Goal: Transaction & Acquisition: Download file/media

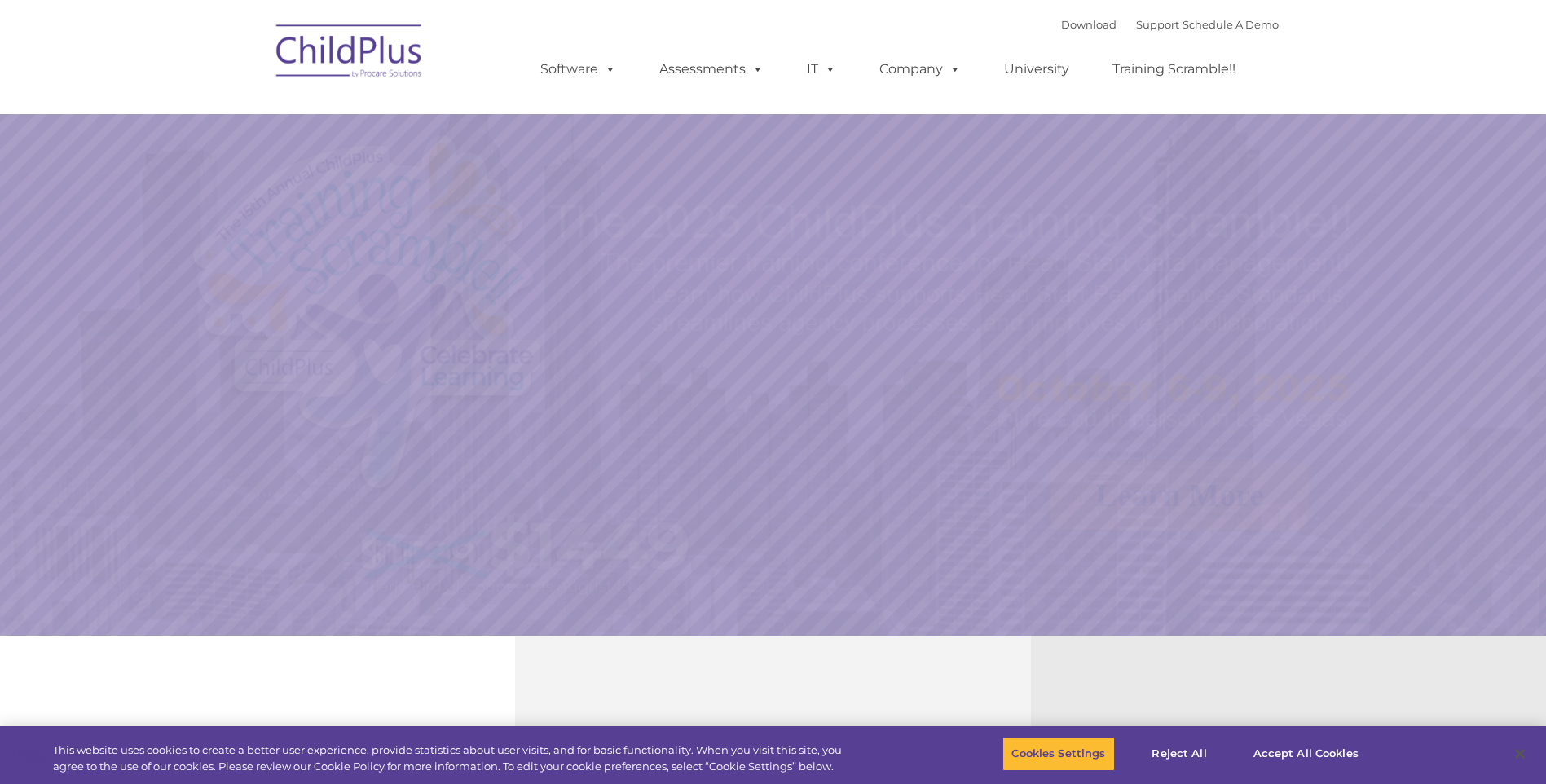
select select "MEDIUM"
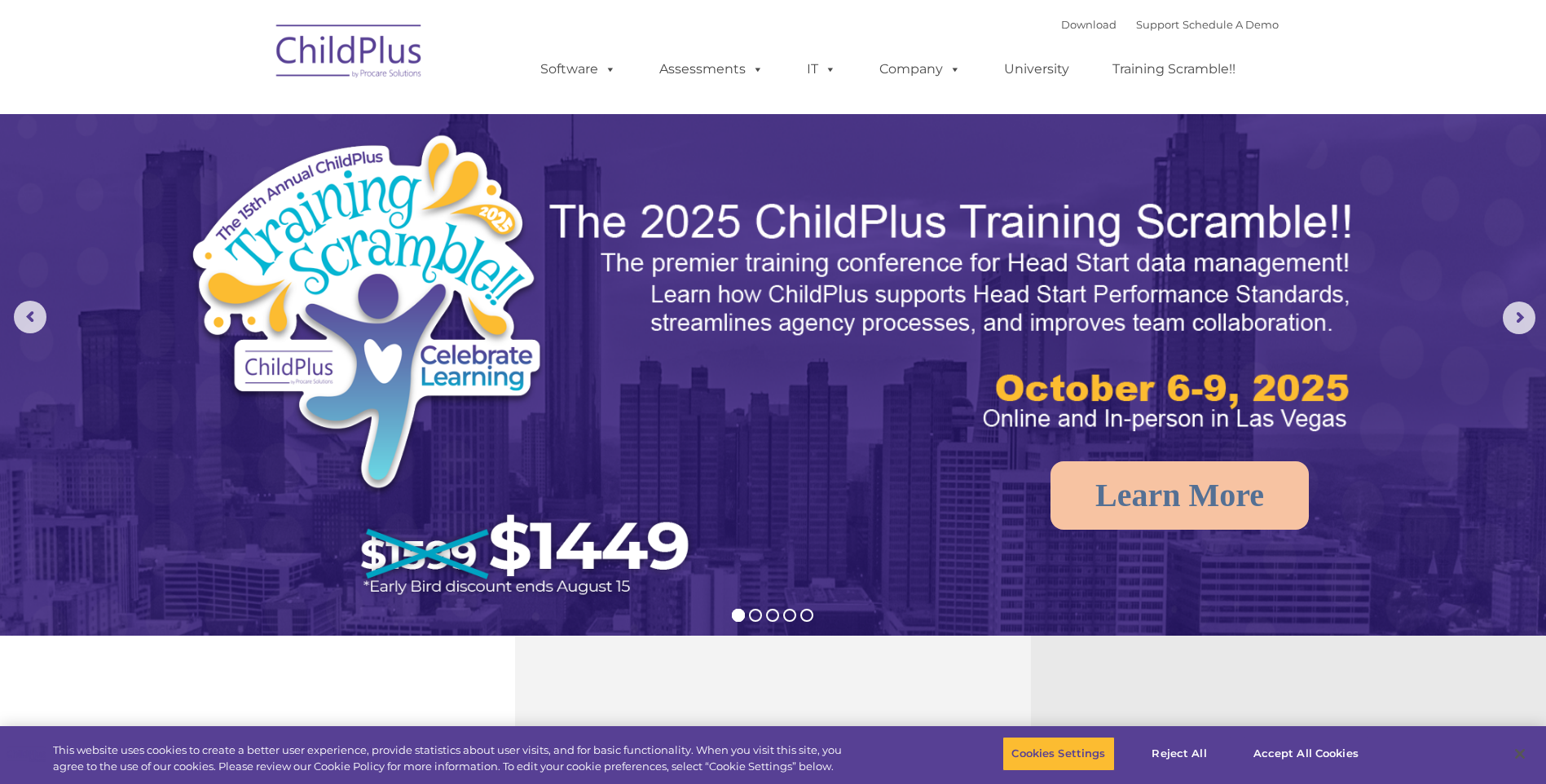
click at [324, 42] on img at bounding box center [349, 54] width 163 height 81
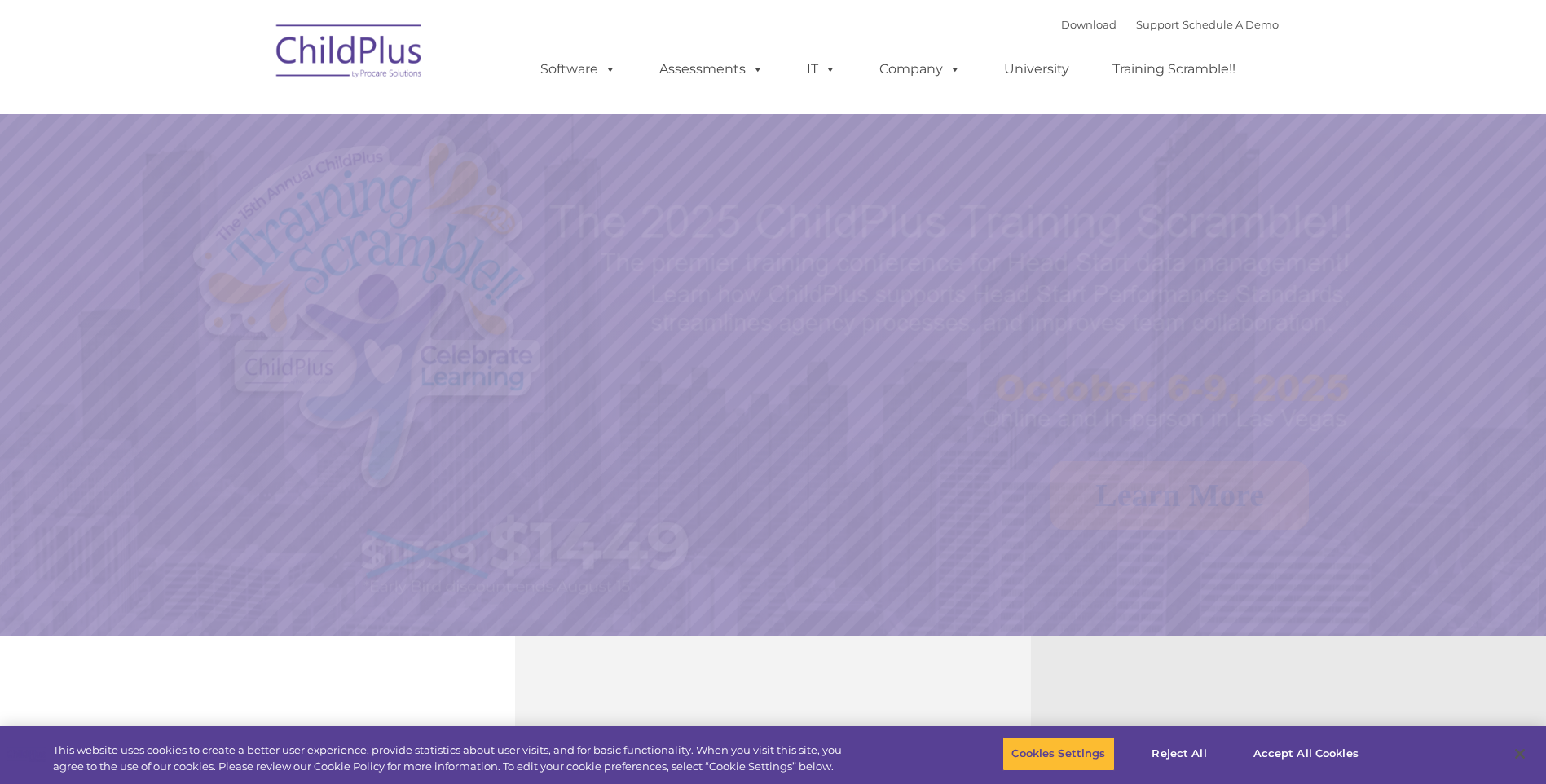
select select "MEDIUM"
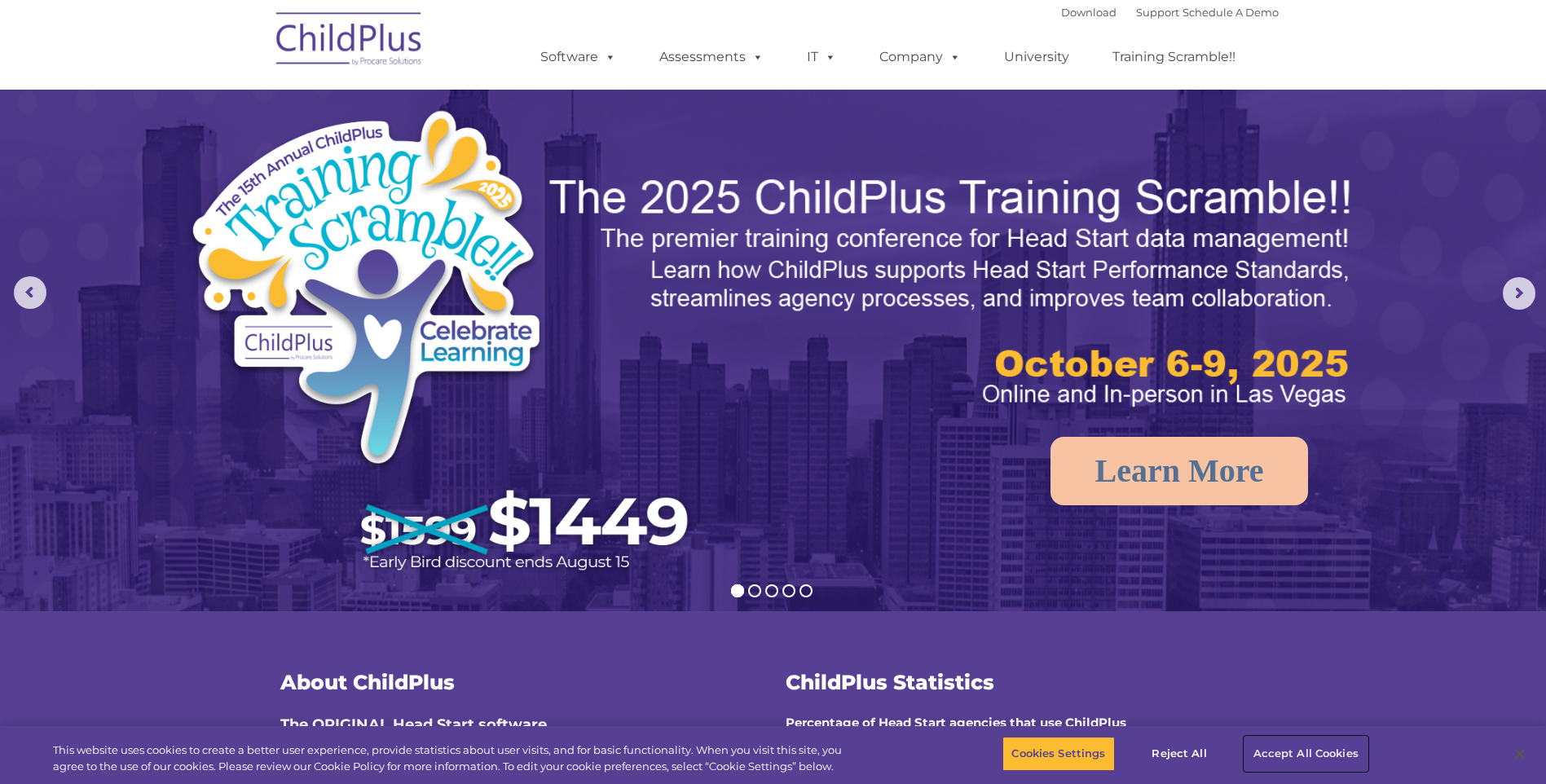
click at [1274, 750] on button "Accept All Cookies" at bounding box center [1306, 754] width 123 height 34
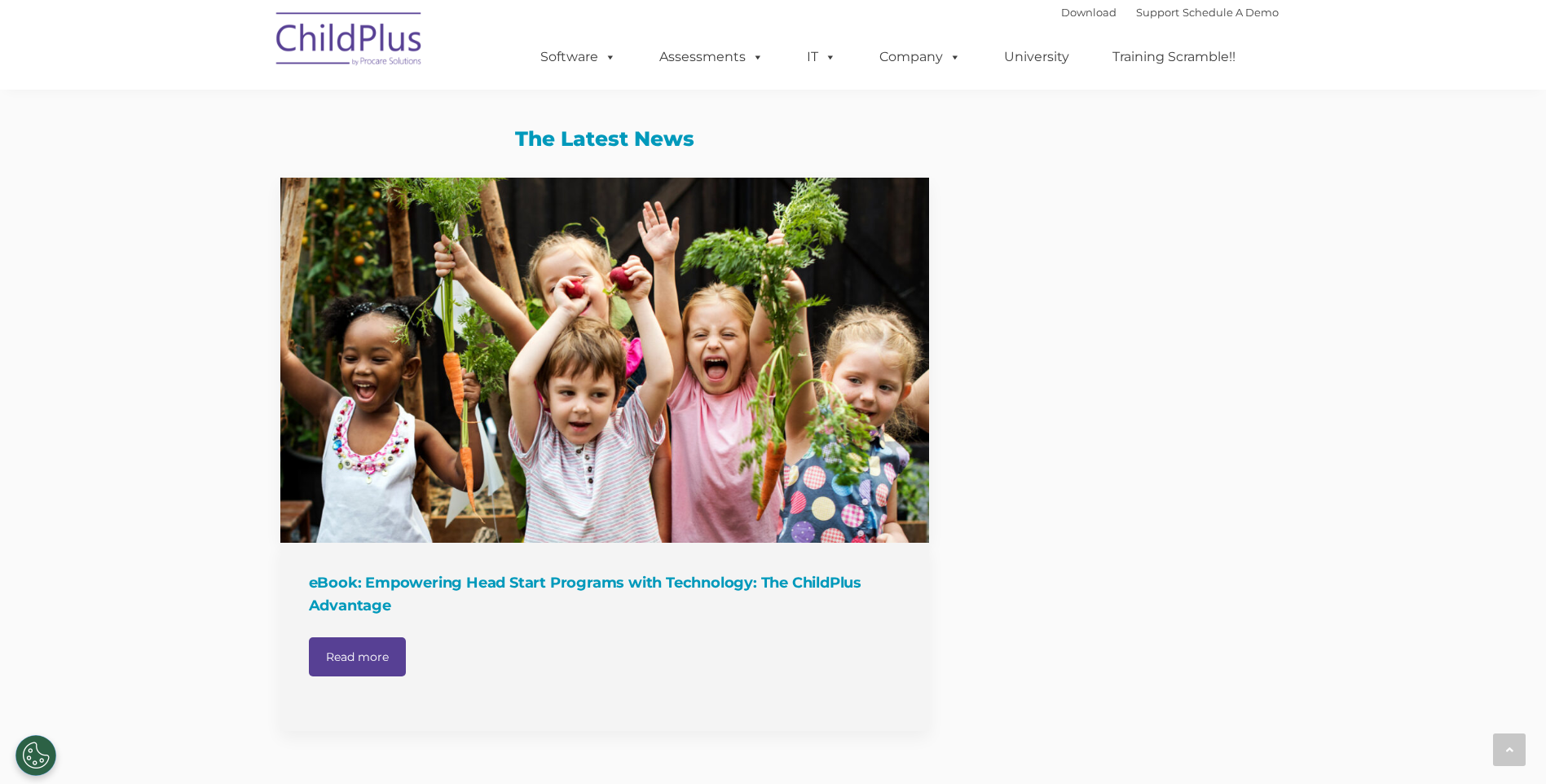
scroll to position [1595, 0]
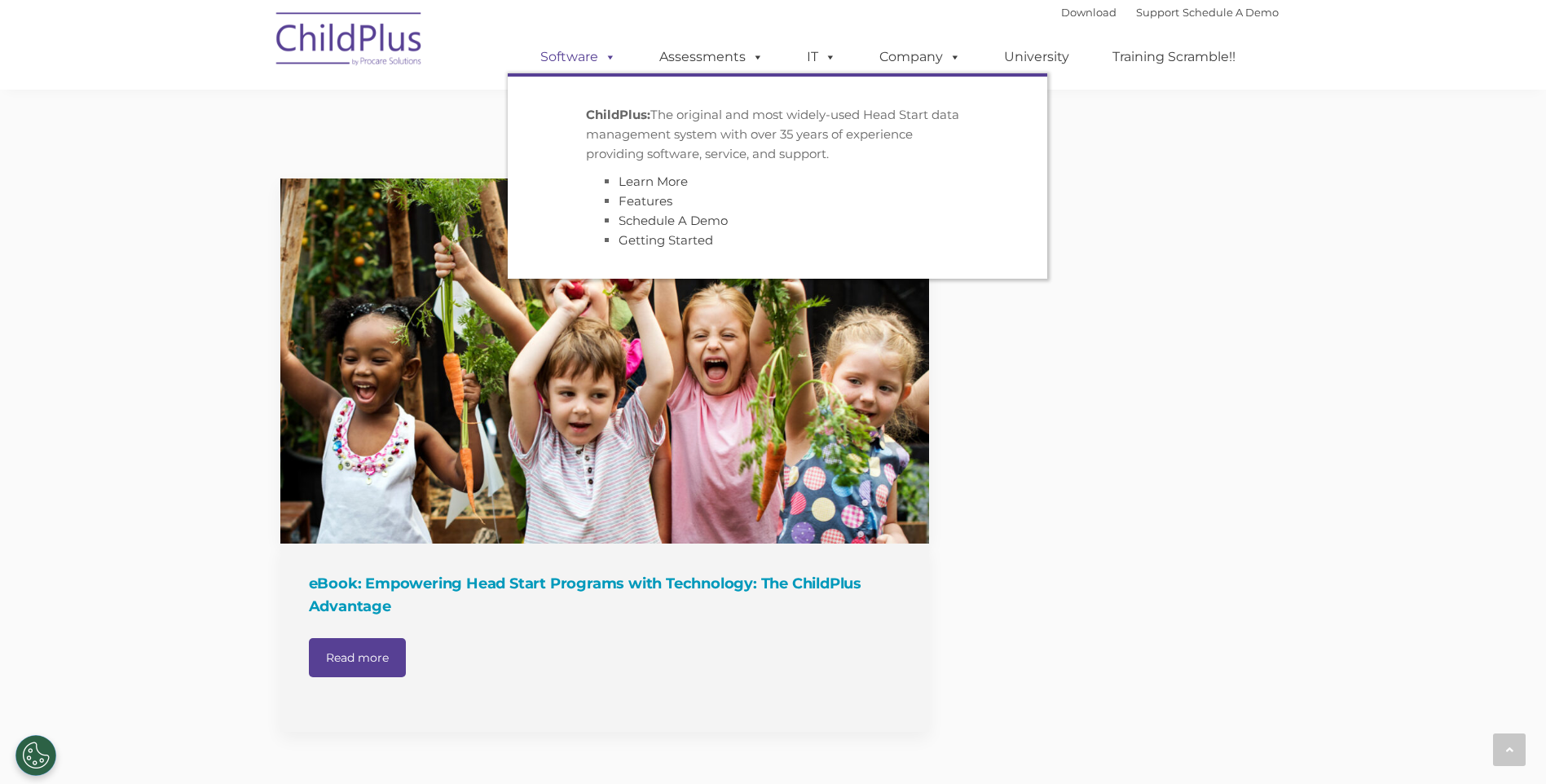
click at [609, 54] on span at bounding box center [607, 56] width 18 height 15
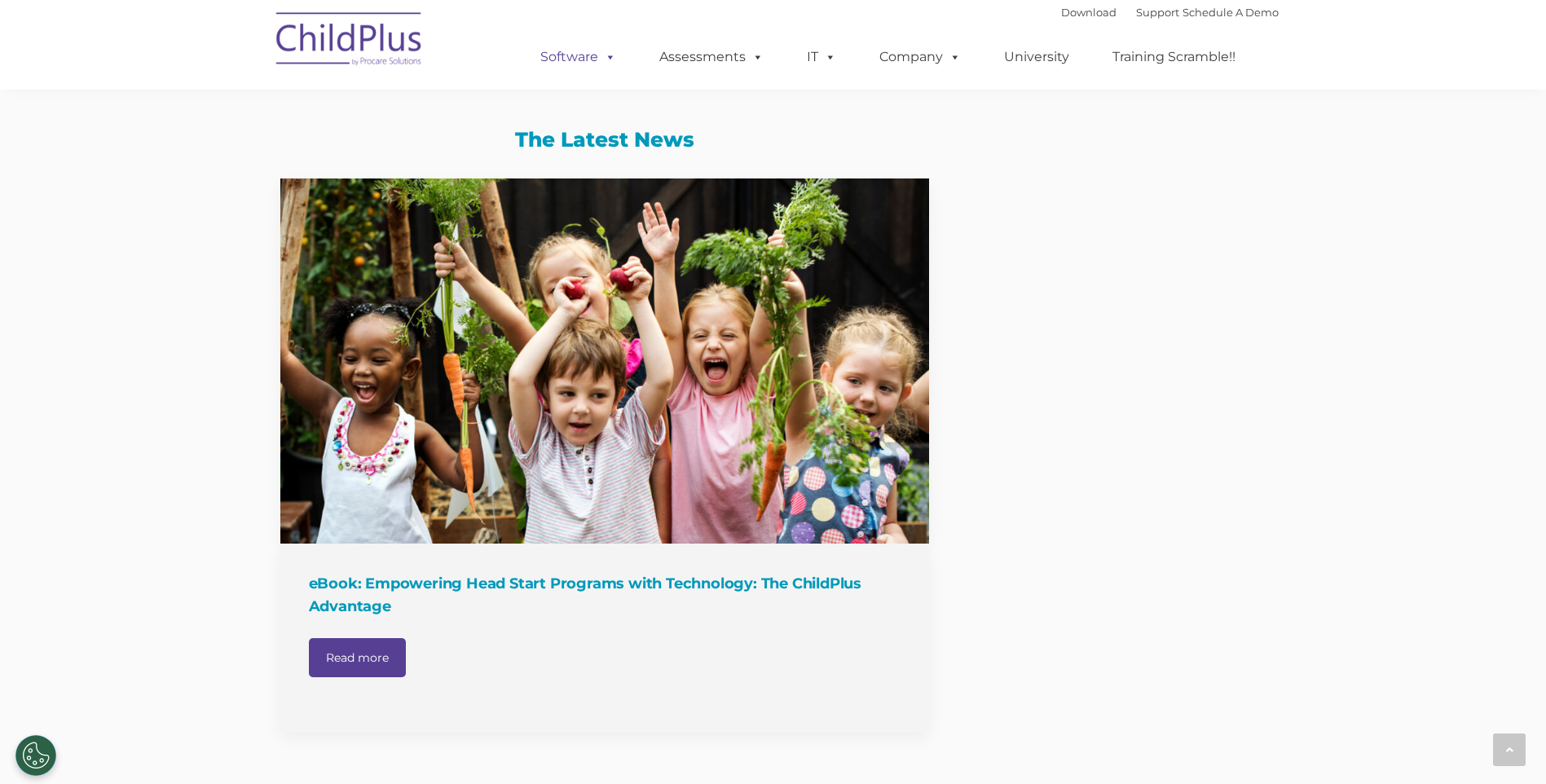
click at [609, 54] on span at bounding box center [607, 56] width 18 height 15
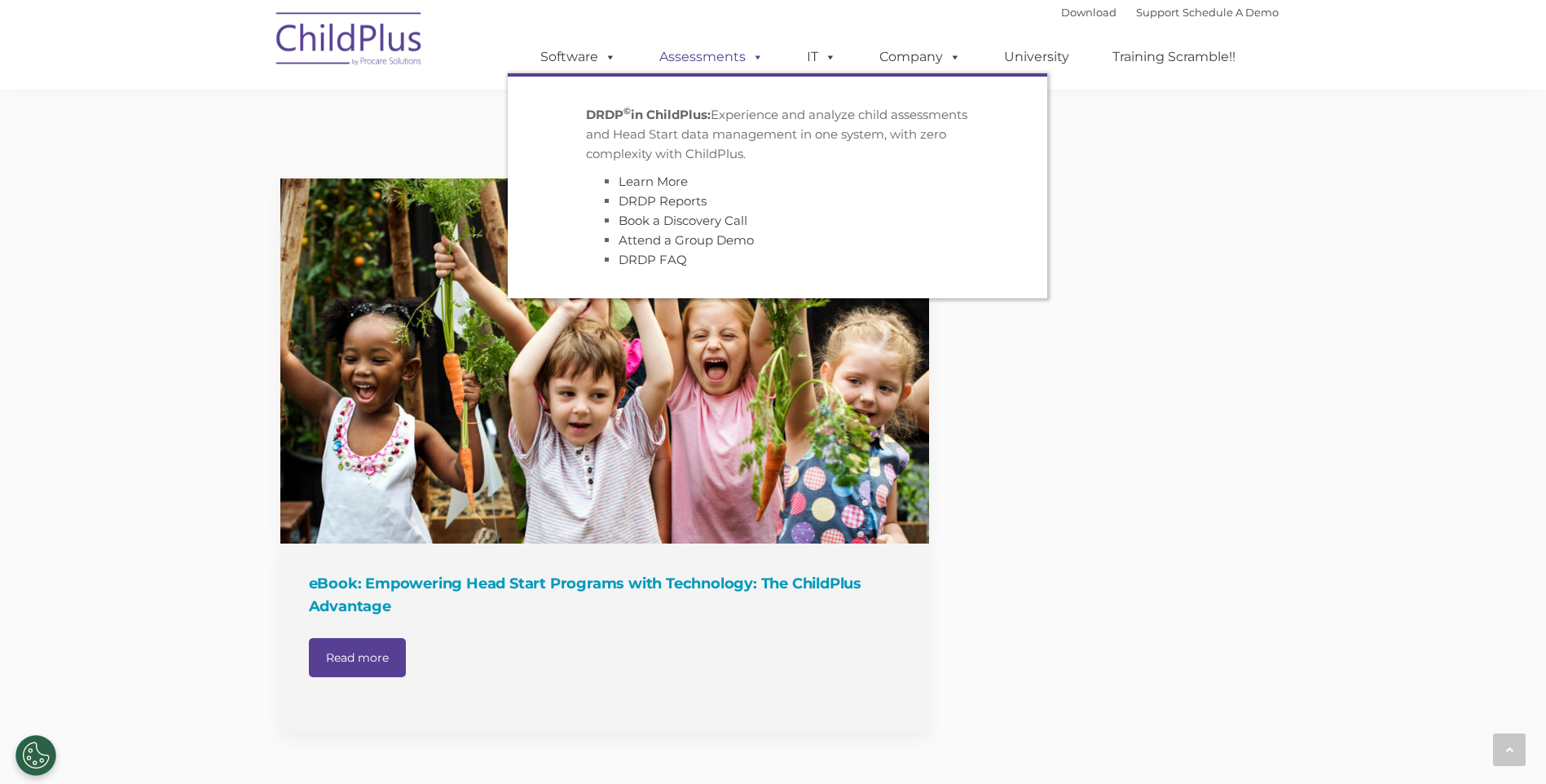
click at [716, 62] on link "Assessments" at bounding box center [711, 57] width 137 height 32
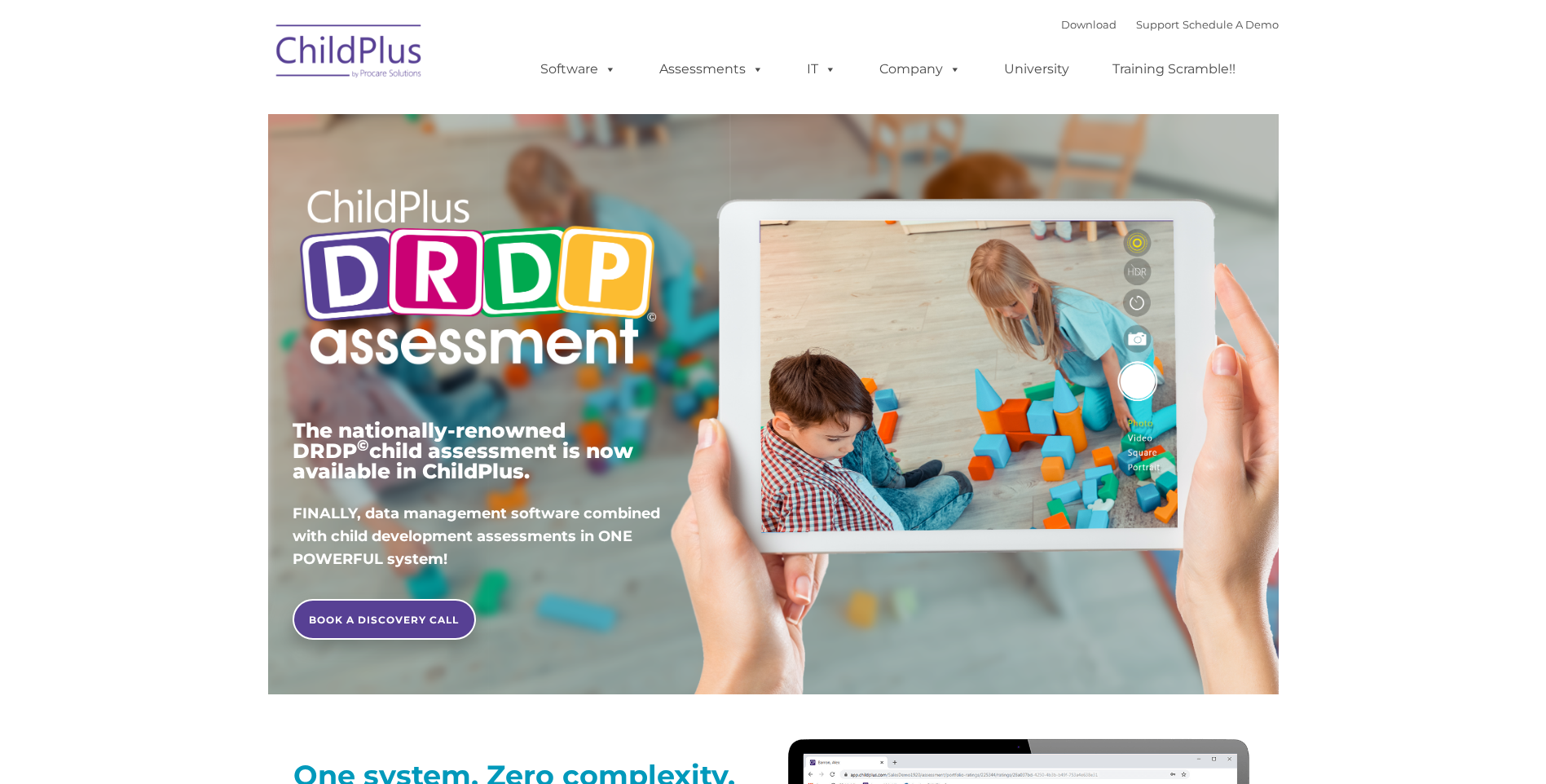
type input ""
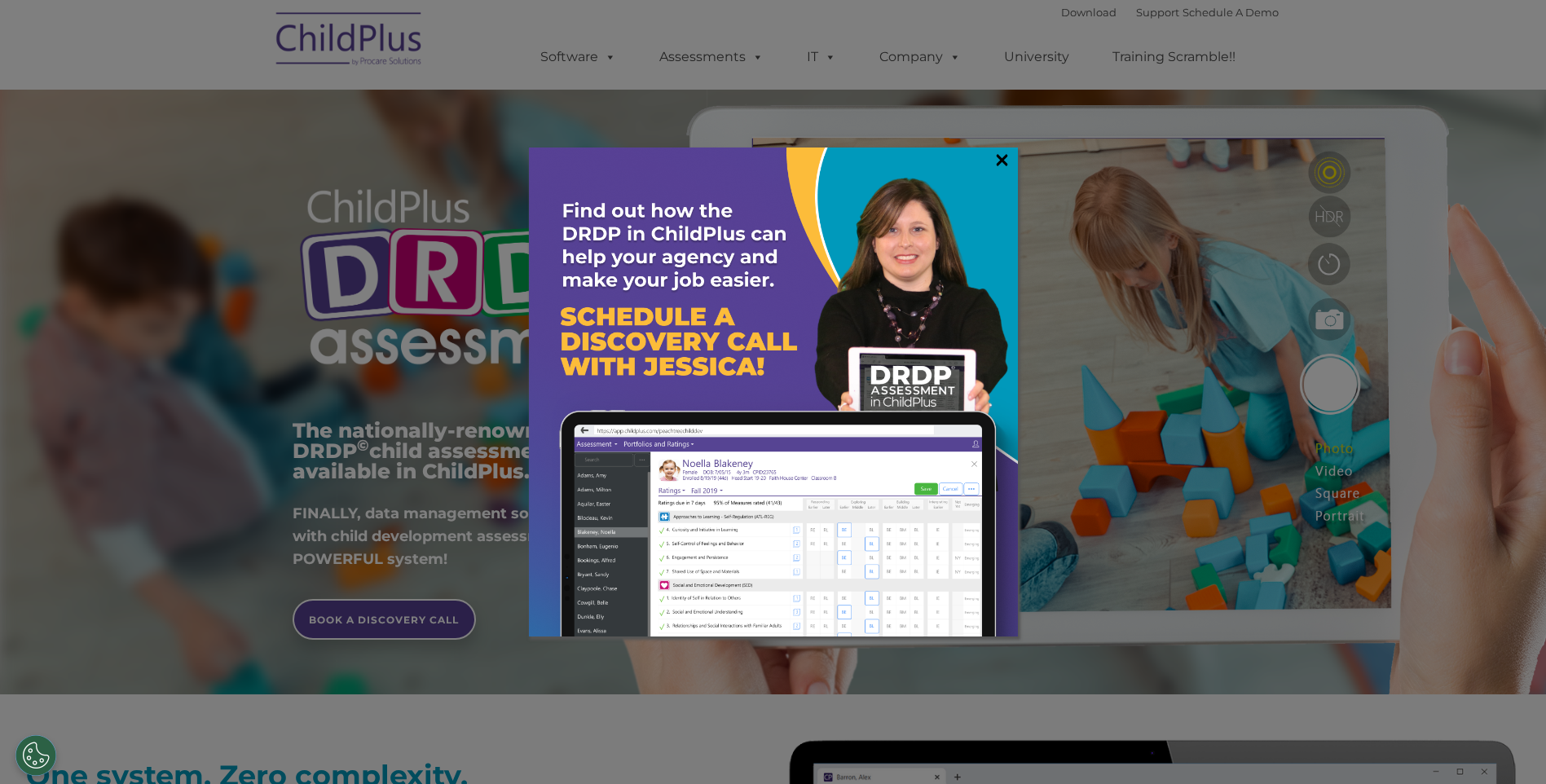
click at [1007, 162] on link "×" at bounding box center [1001, 160] width 19 height 16
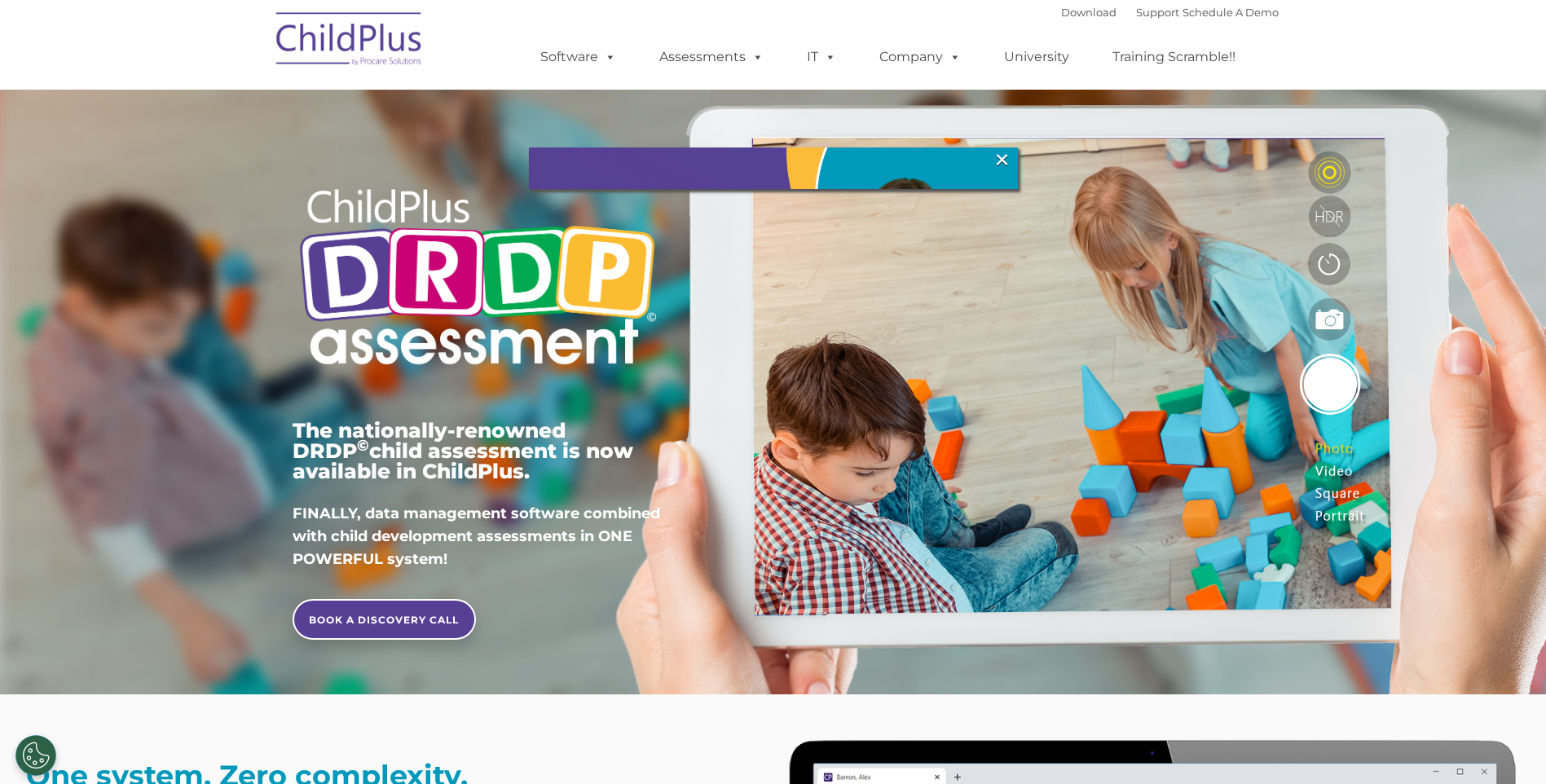
click at [1044, 52] on link "University" at bounding box center [1036, 57] width 97 height 32
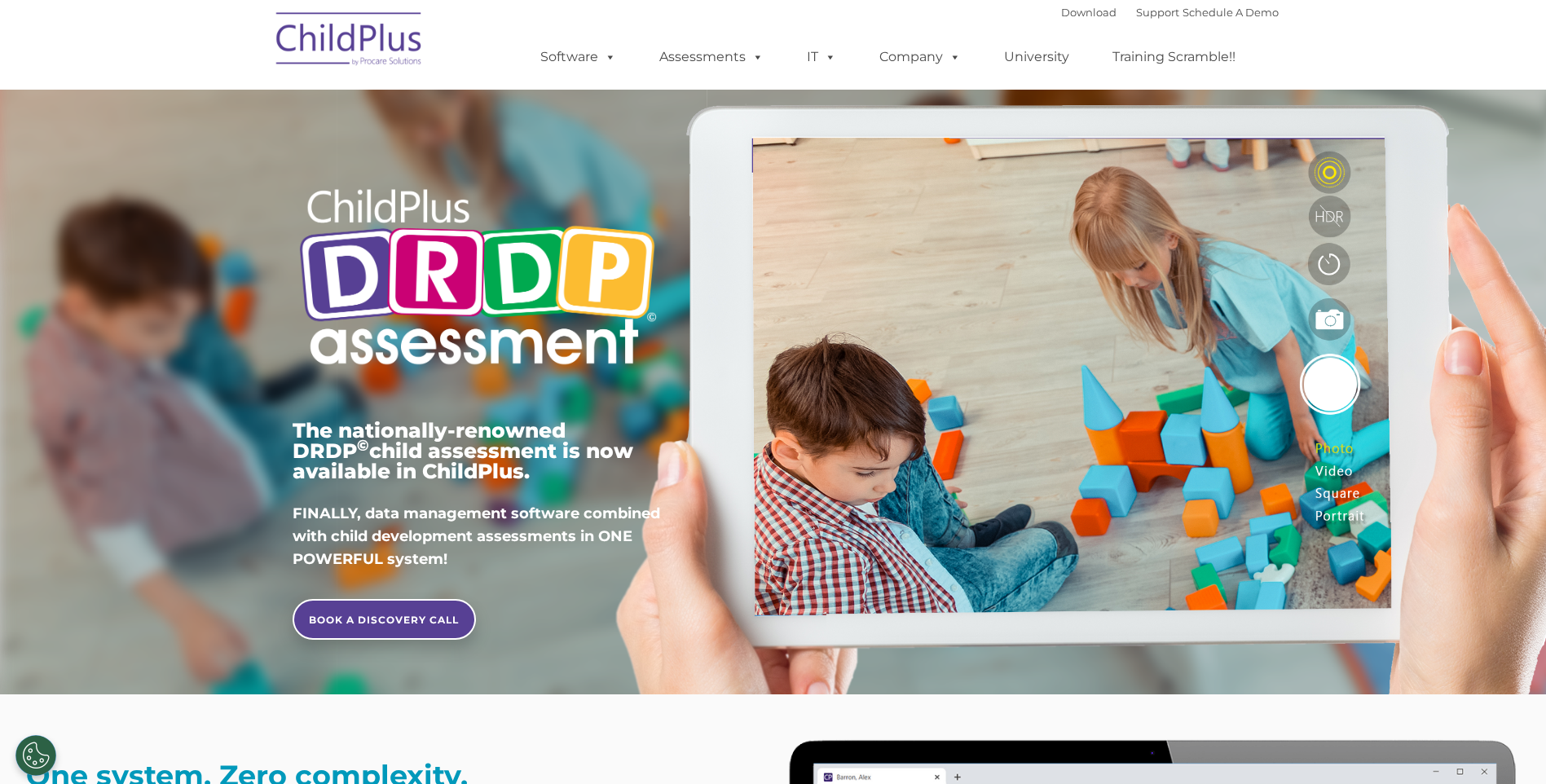
click at [1044, 52] on link "University" at bounding box center [1036, 57] width 97 height 32
click at [354, 30] on img at bounding box center [349, 41] width 163 height 81
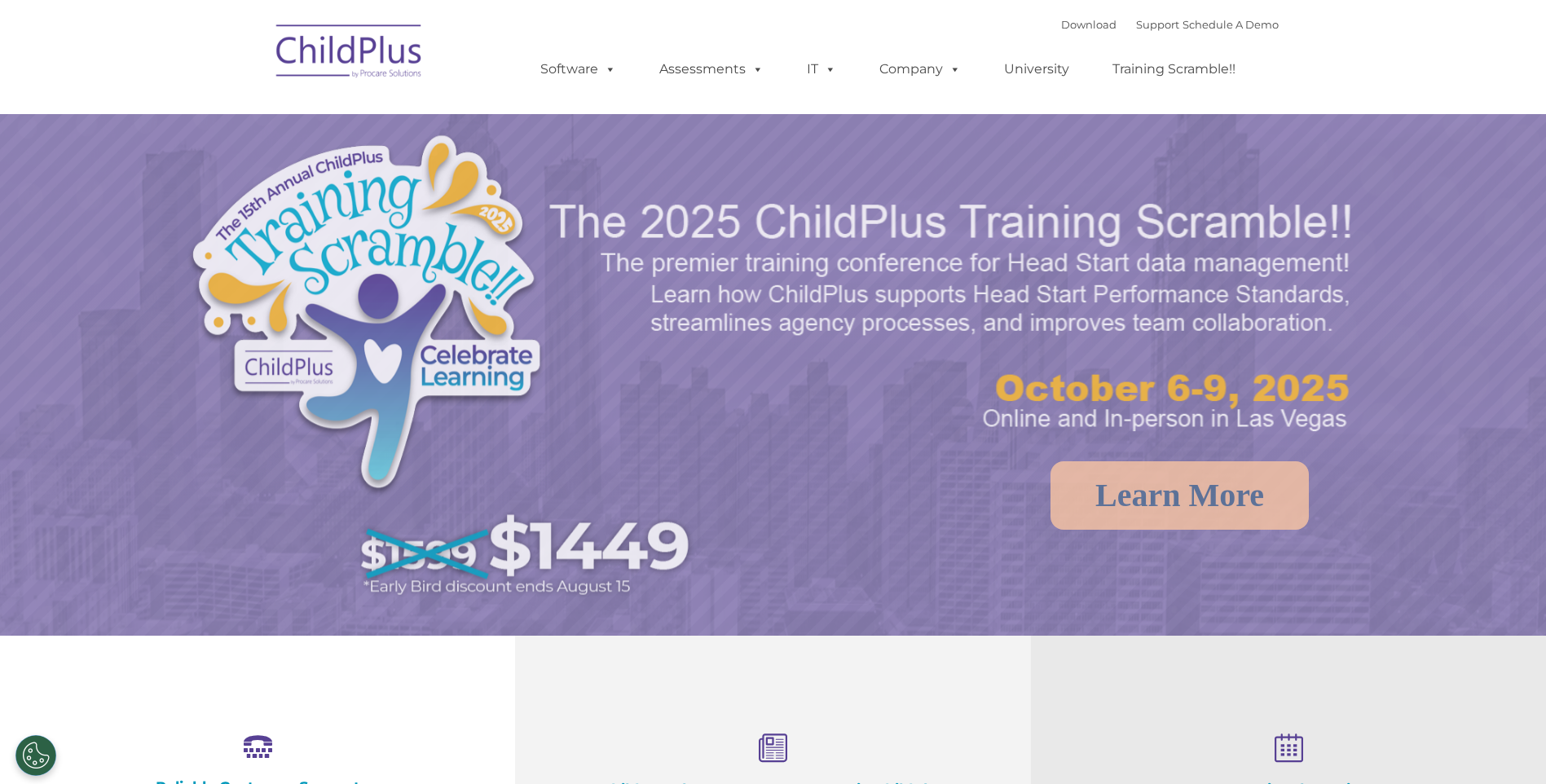
select select "MEDIUM"
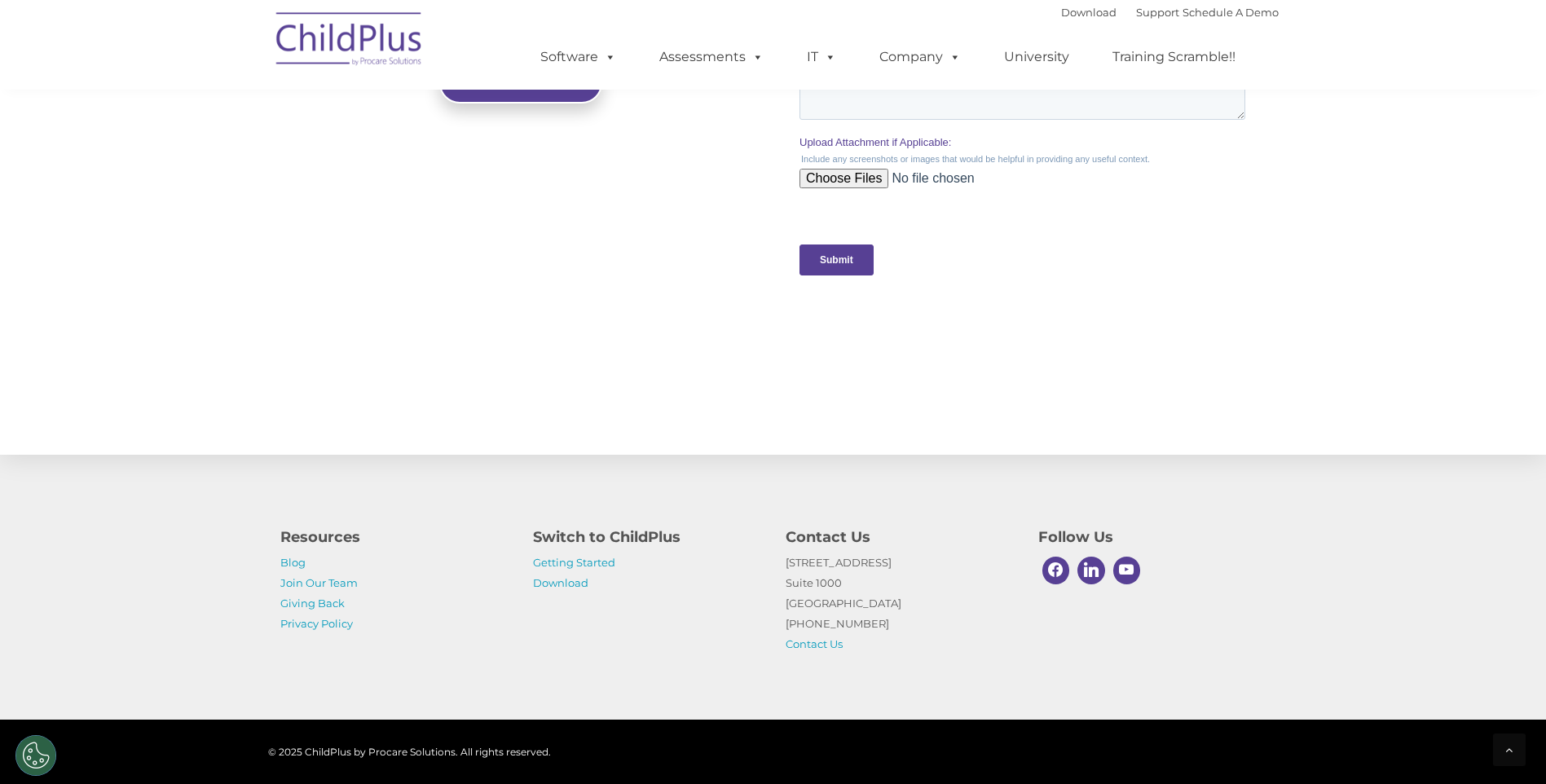
scroll to position [1581, 0]
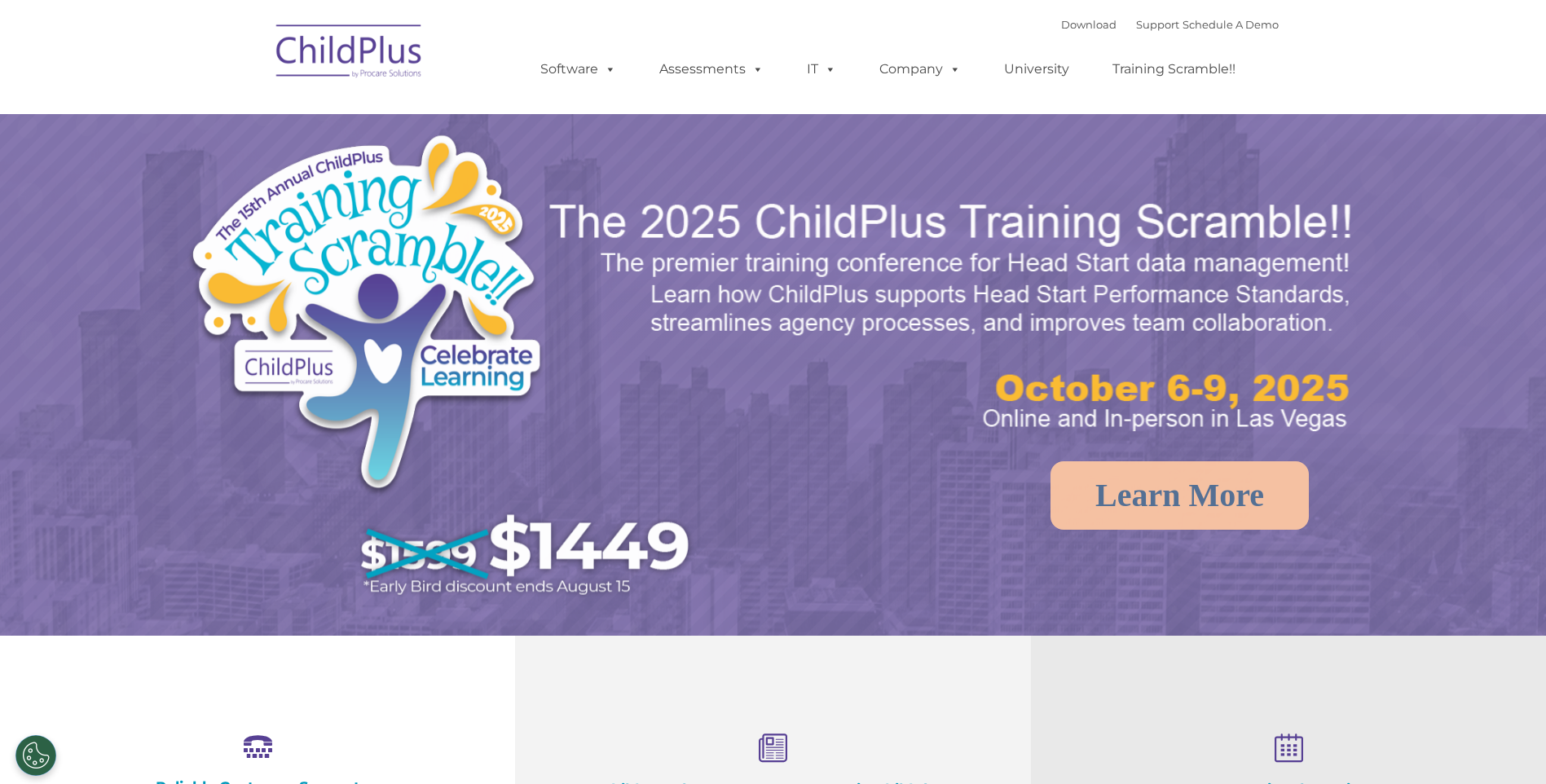
select select "MEDIUM"
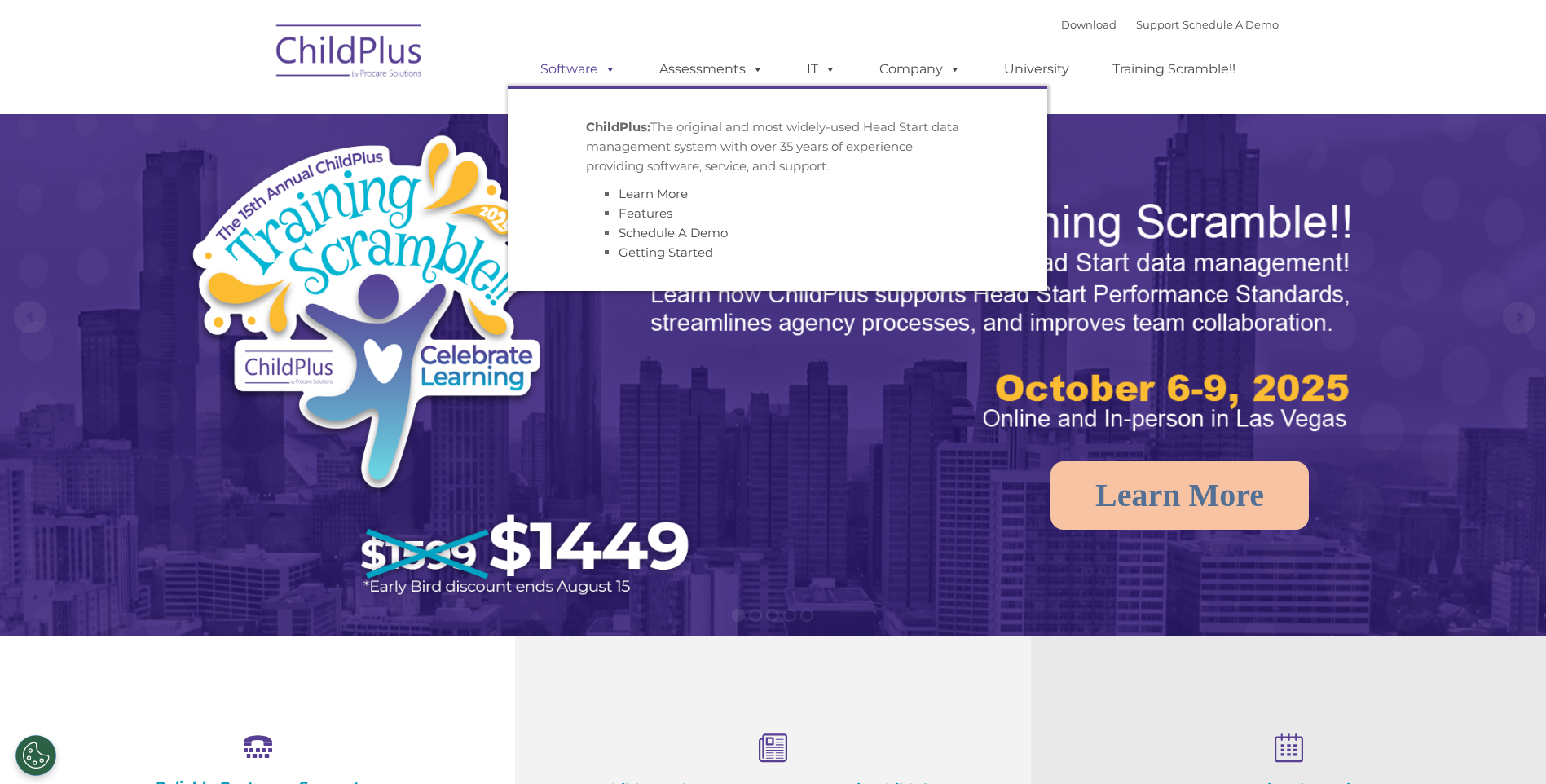
click at [564, 72] on link "Software" at bounding box center [578, 69] width 108 height 32
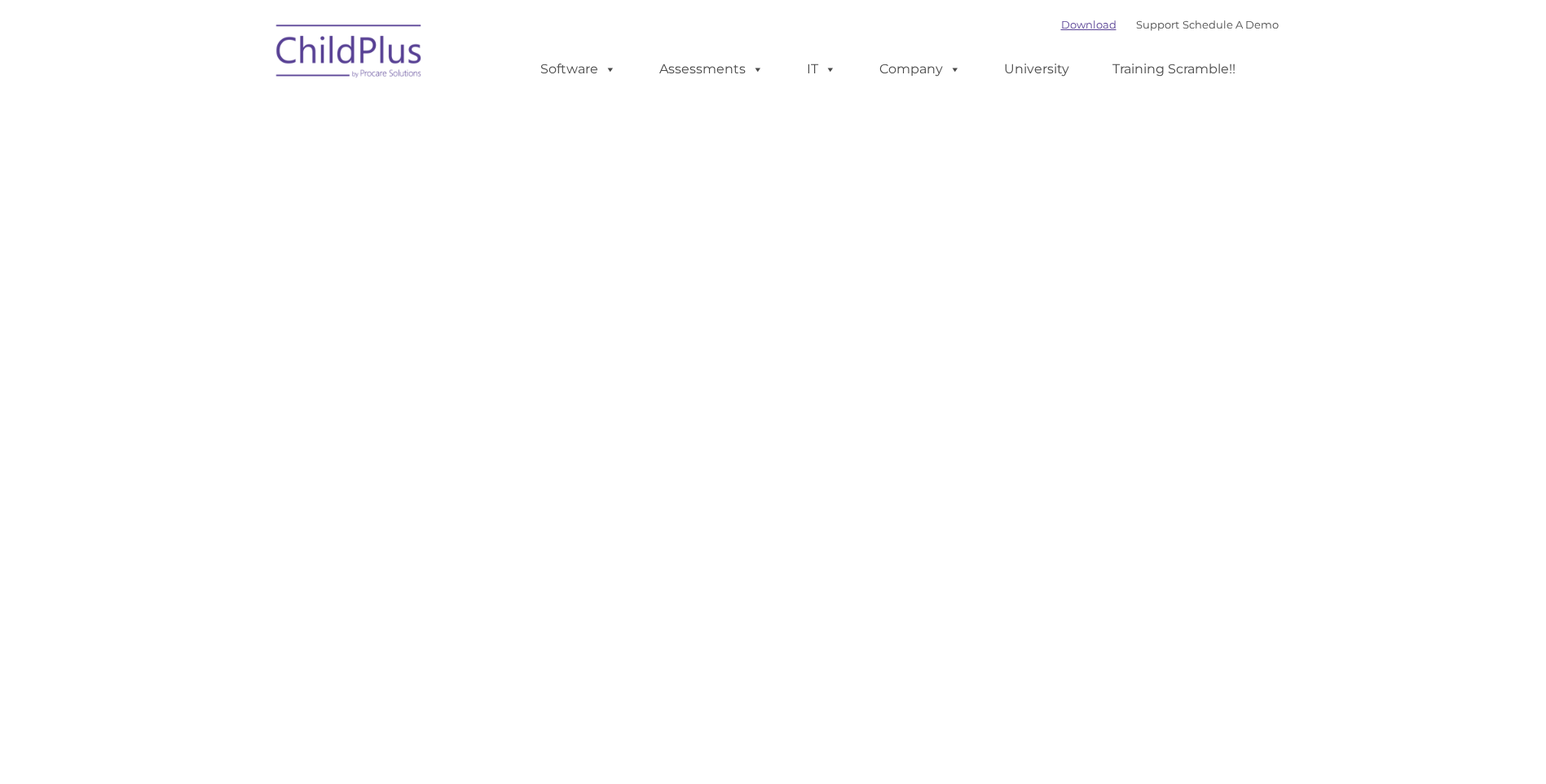
type input ""
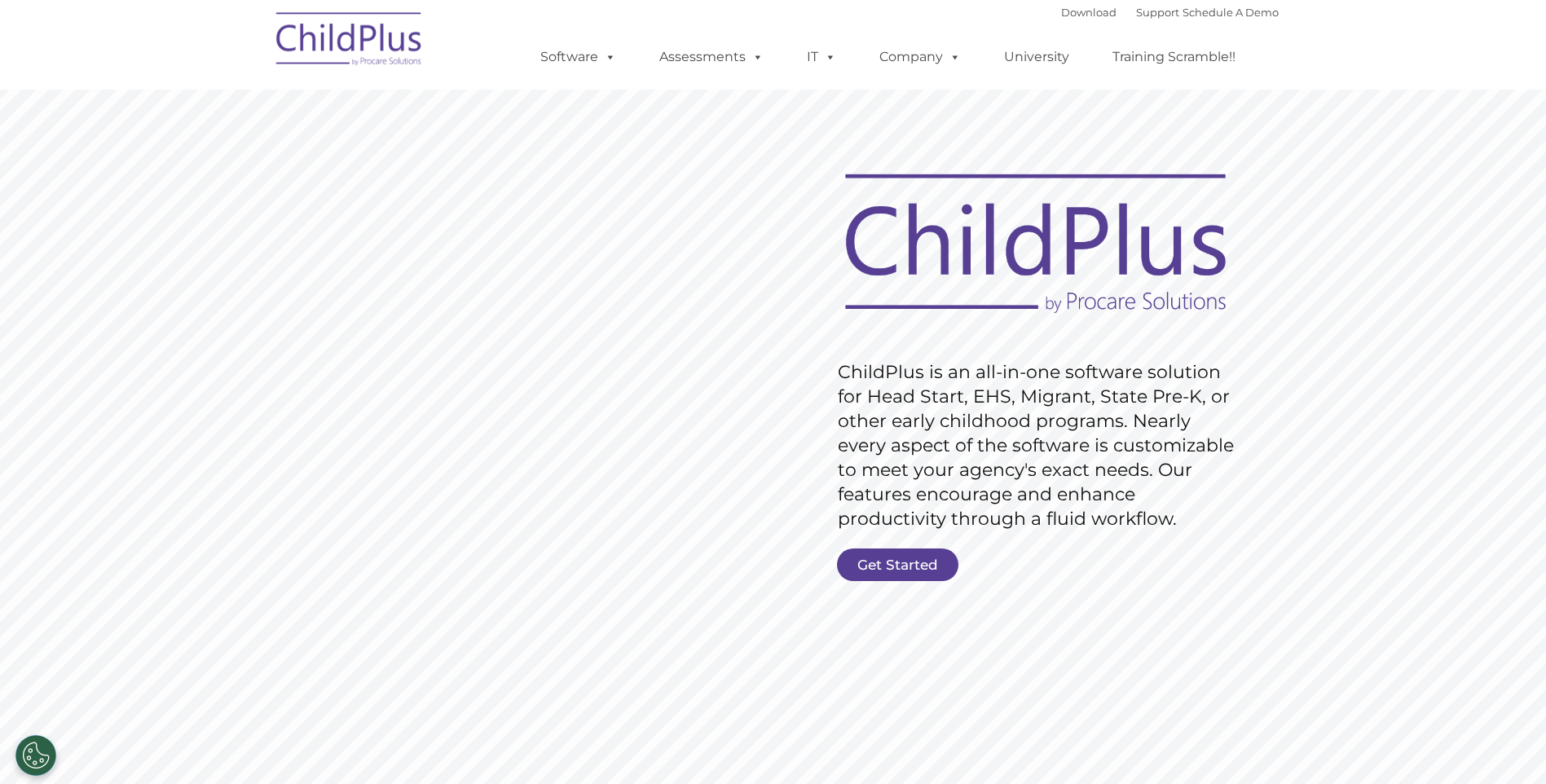
click at [1069, 4] on div "Download Support | Schedule A Demo " at bounding box center [1170, 12] width 218 height 24
click at [1065, 13] on link "Download" at bounding box center [1089, 12] width 55 height 13
click at [1073, 18] on link "Download" at bounding box center [1089, 12] width 55 height 13
click at [1061, 14] on link "Download" at bounding box center [1089, 12] width 55 height 13
